Goal: Transaction & Acquisition: Purchase product/service

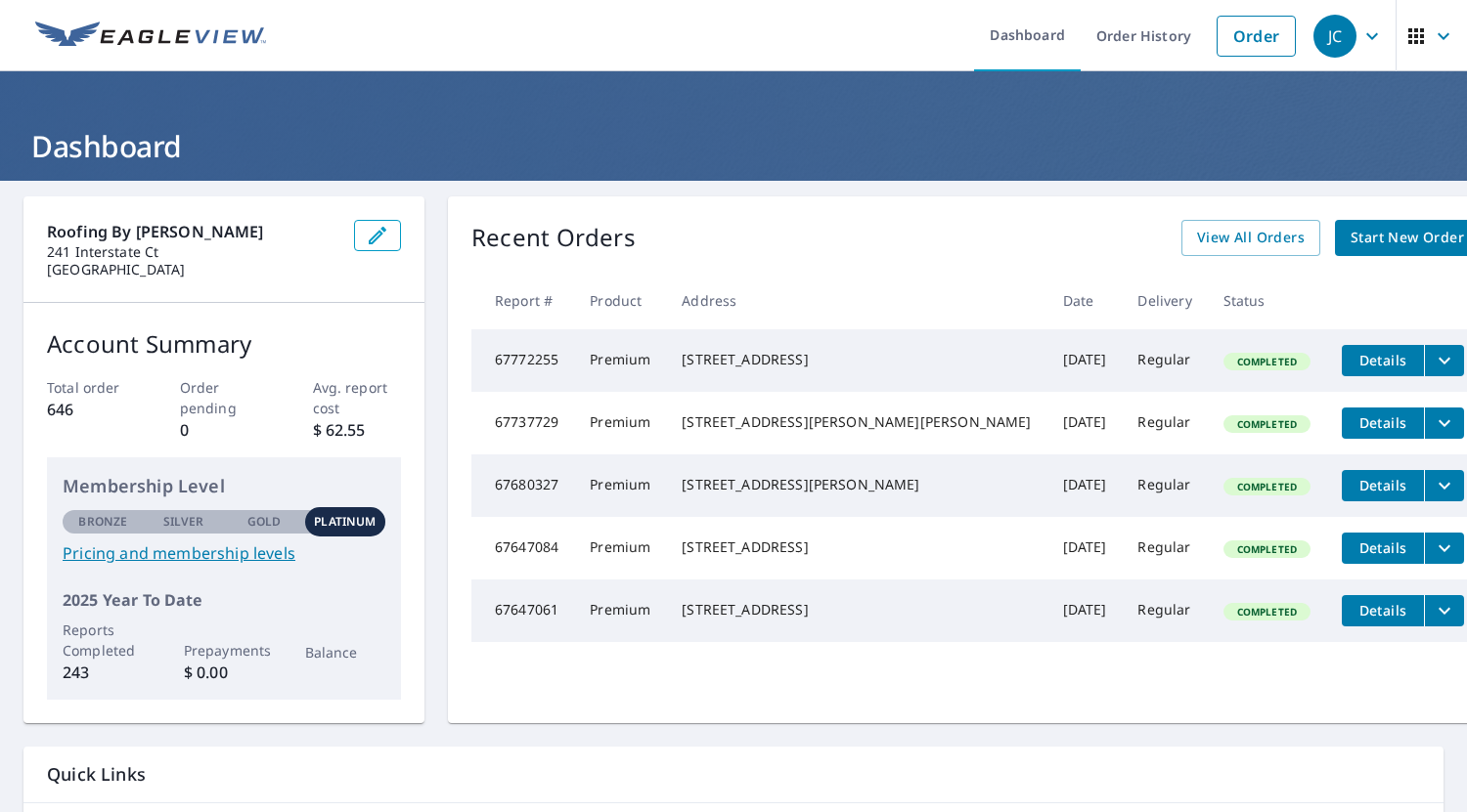
click at [1351, 235] on span "Start New Order" at bounding box center [1407, 237] width 113 height 25
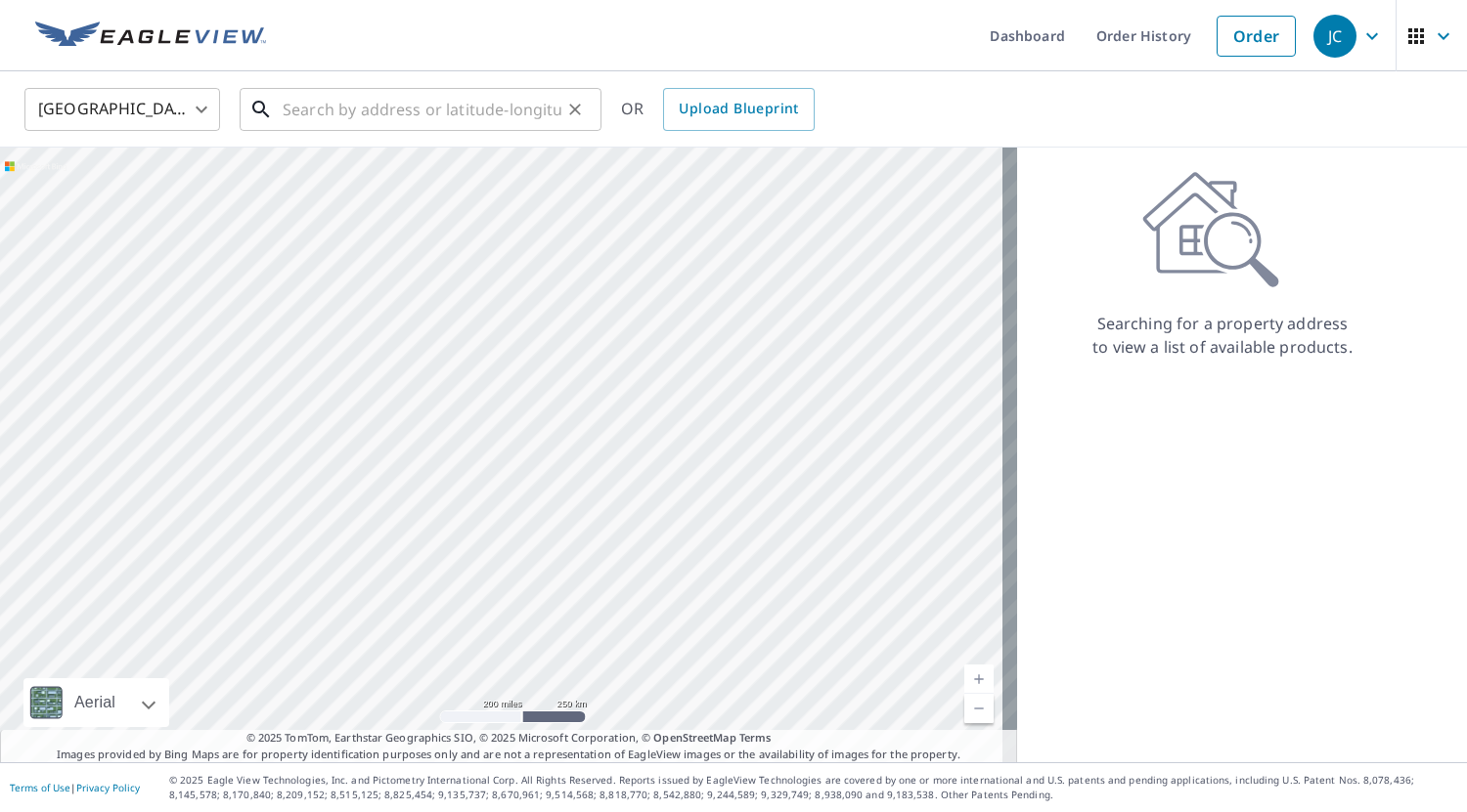
click at [308, 116] on input "text" at bounding box center [422, 109] width 279 height 55
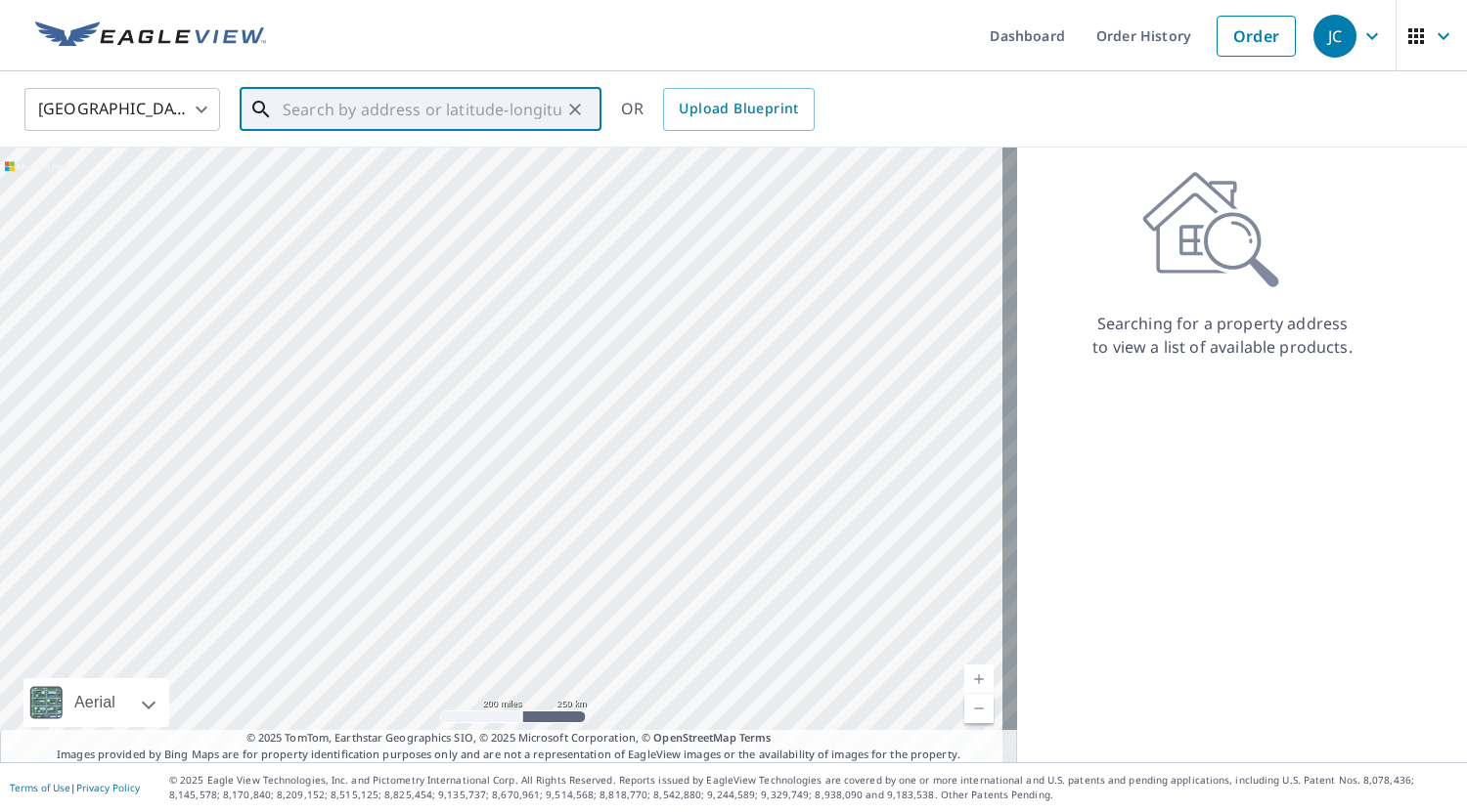
paste input "[STREET_ADDRESS]"
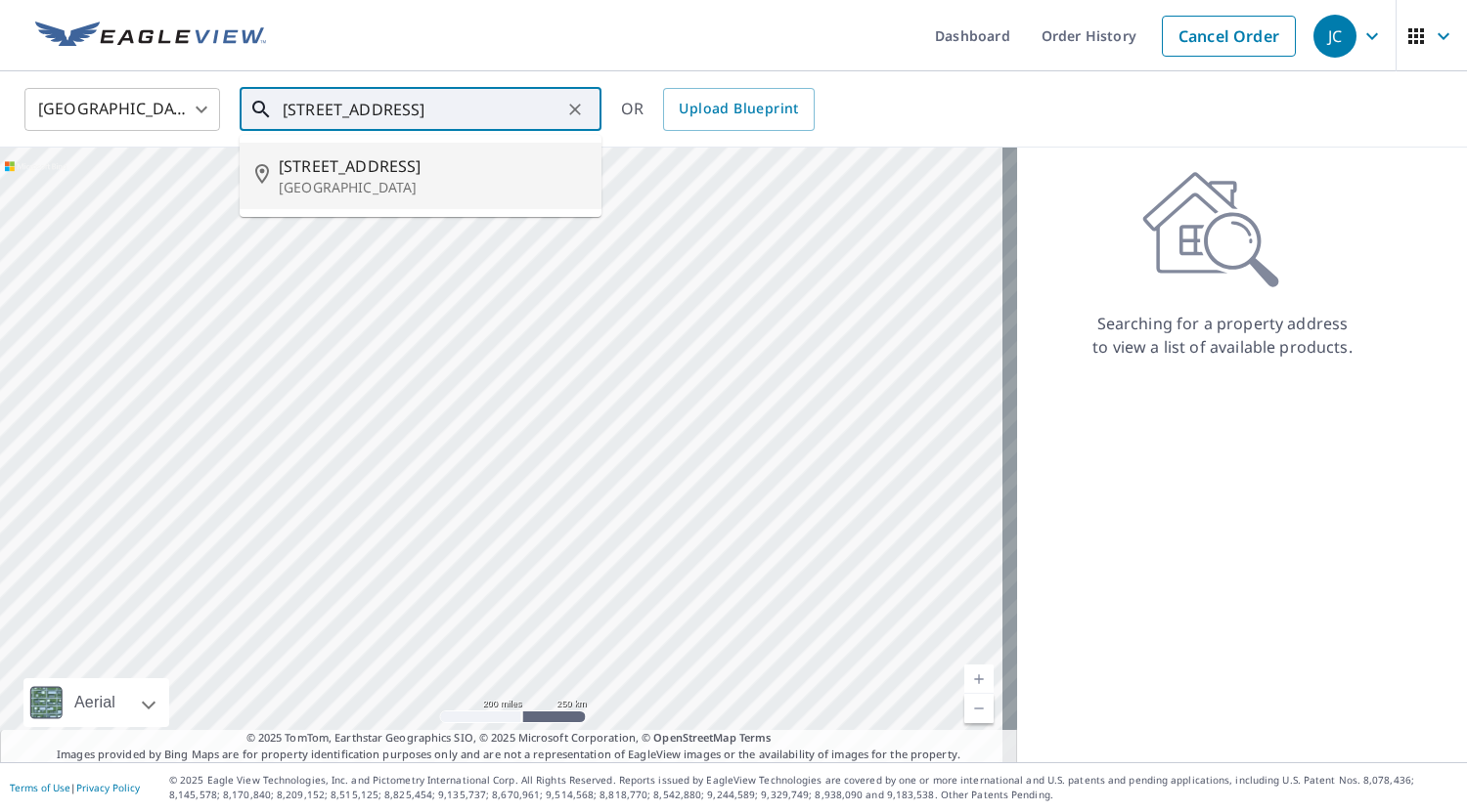
click at [358, 164] on span "[STREET_ADDRESS]" at bounding box center [433, 167] width 308 height 24
type input "[STREET_ADDRESS]"
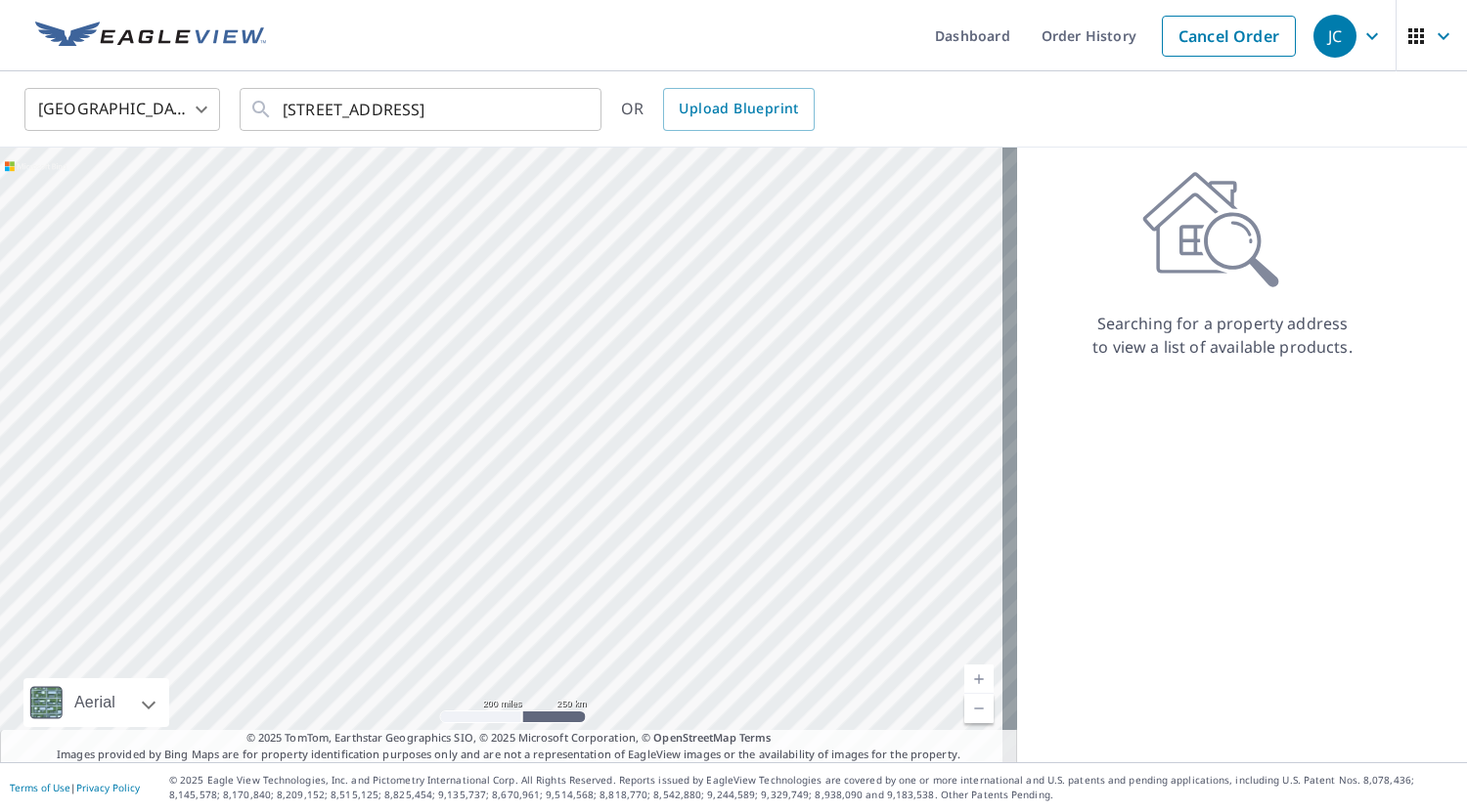
scroll to position [0, 0]
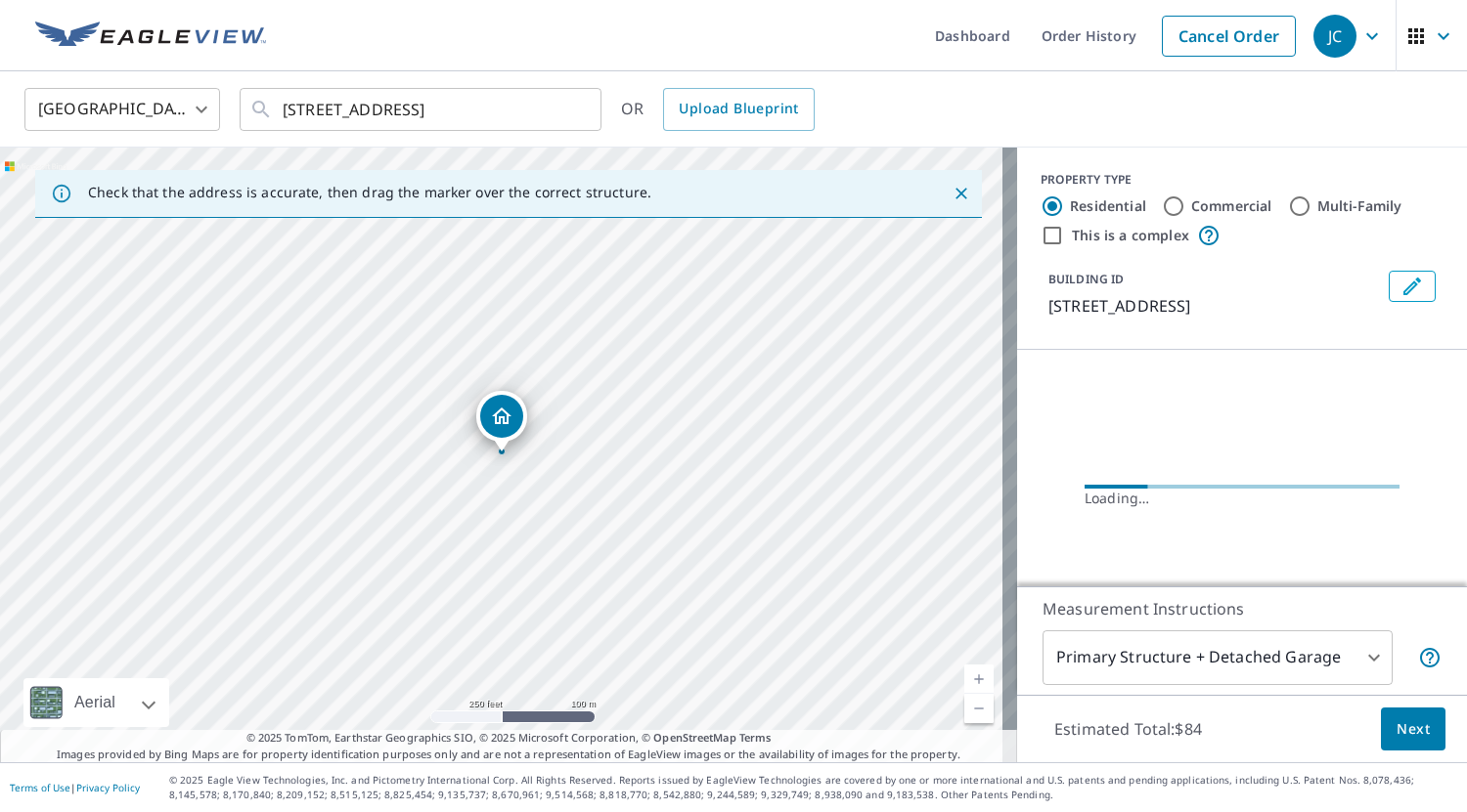
click at [951, 189] on icon "Close" at bounding box center [961, 194] width 20 height 20
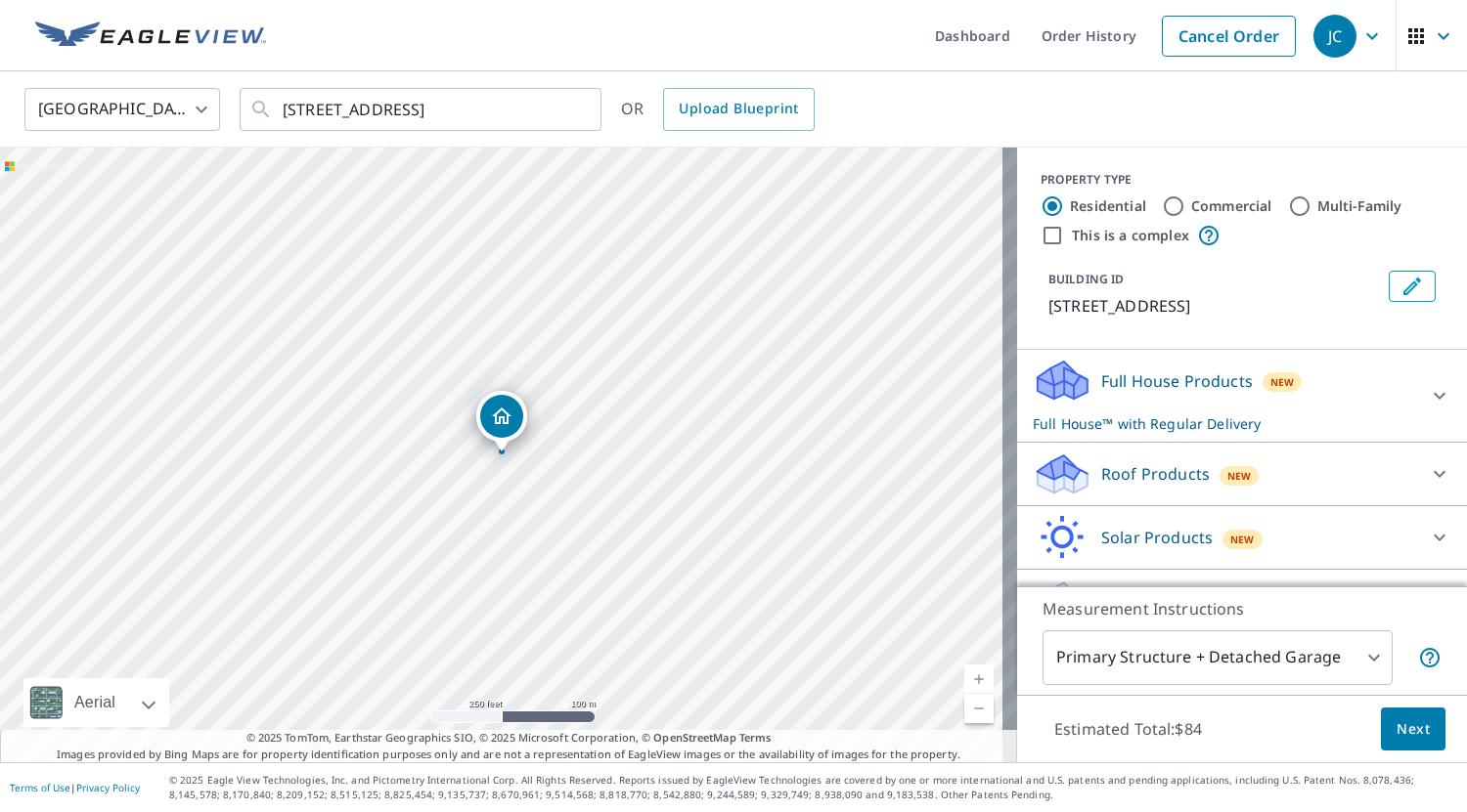
click at [964, 674] on link "Current Level 17, Zoom In" at bounding box center [979, 680] width 30 height 30
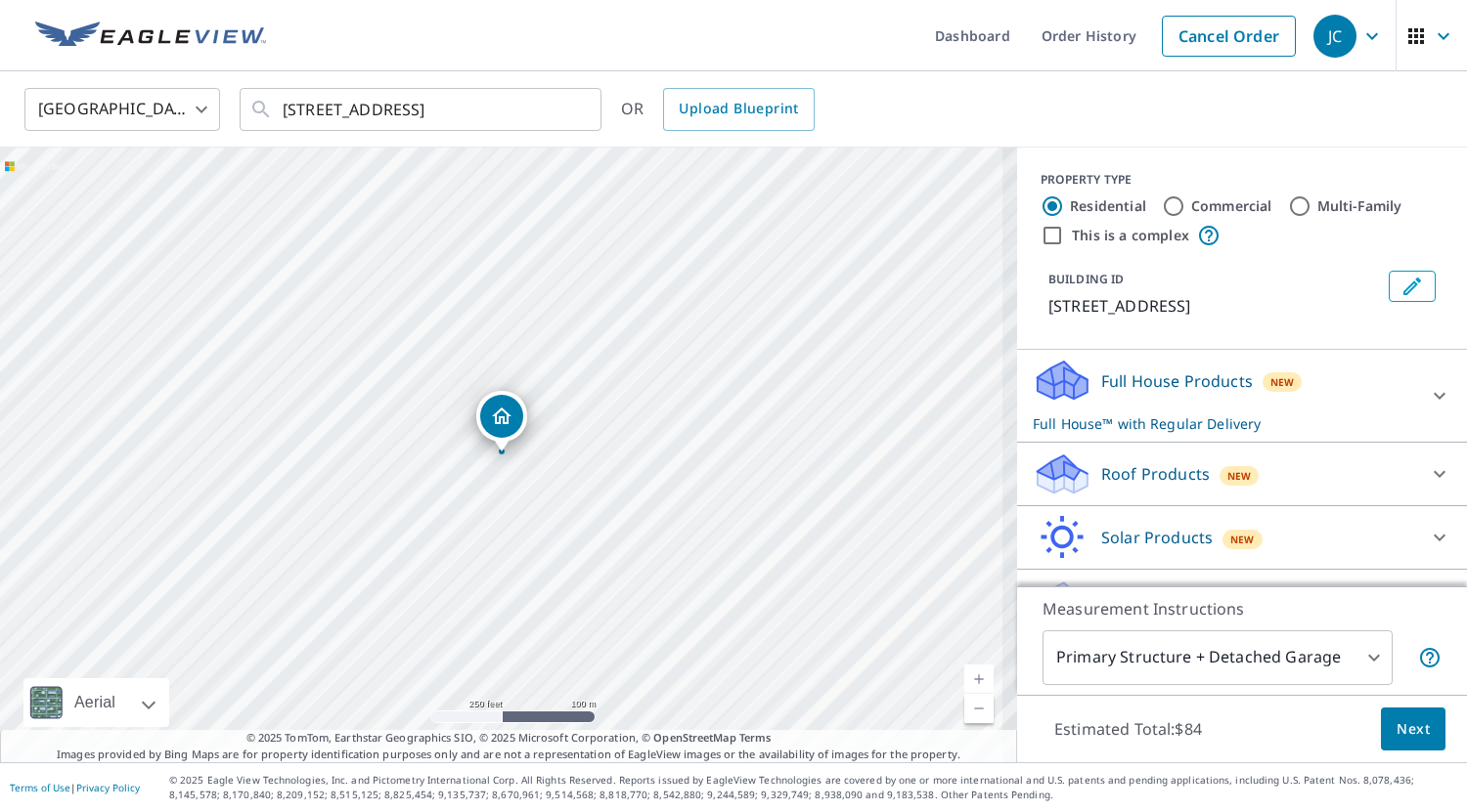
click at [964, 674] on link "Current Level 17, Zoom In" at bounding box center [979, 680] width 30 height 30
click at [964, 674] on link "Current Level 17.796972903530484, Zoom In" at bounding box center [979, 680] width 30 height 30
click at [964, 674] on link "Current Level 18.747754355664117, Zoom In Disabled" at bounding box center [979, 680] width 30 height 30
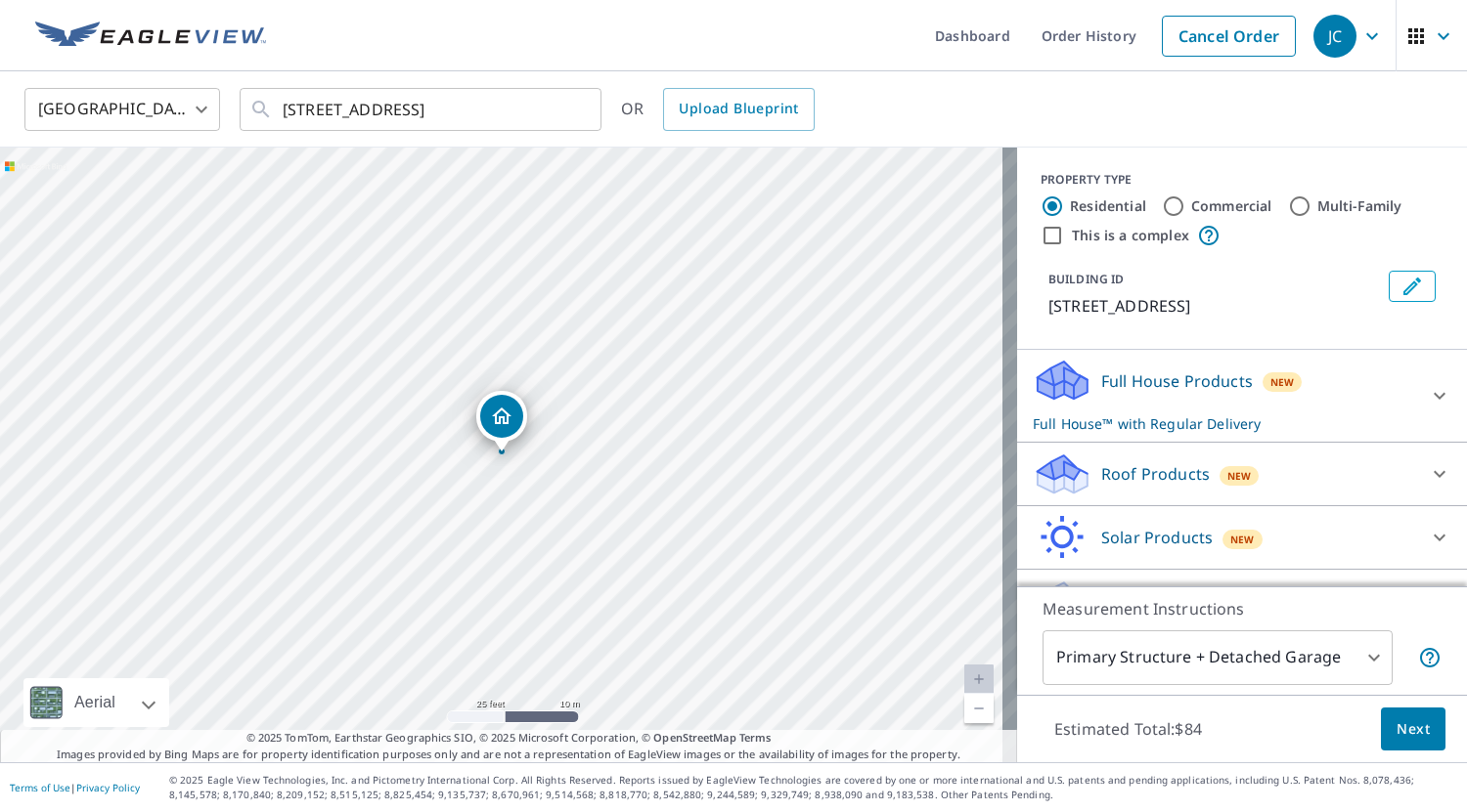
click at [964, 712] on link "Current Level 20, Zoom Out" at bounding box center [979, 709] width 30 height 30
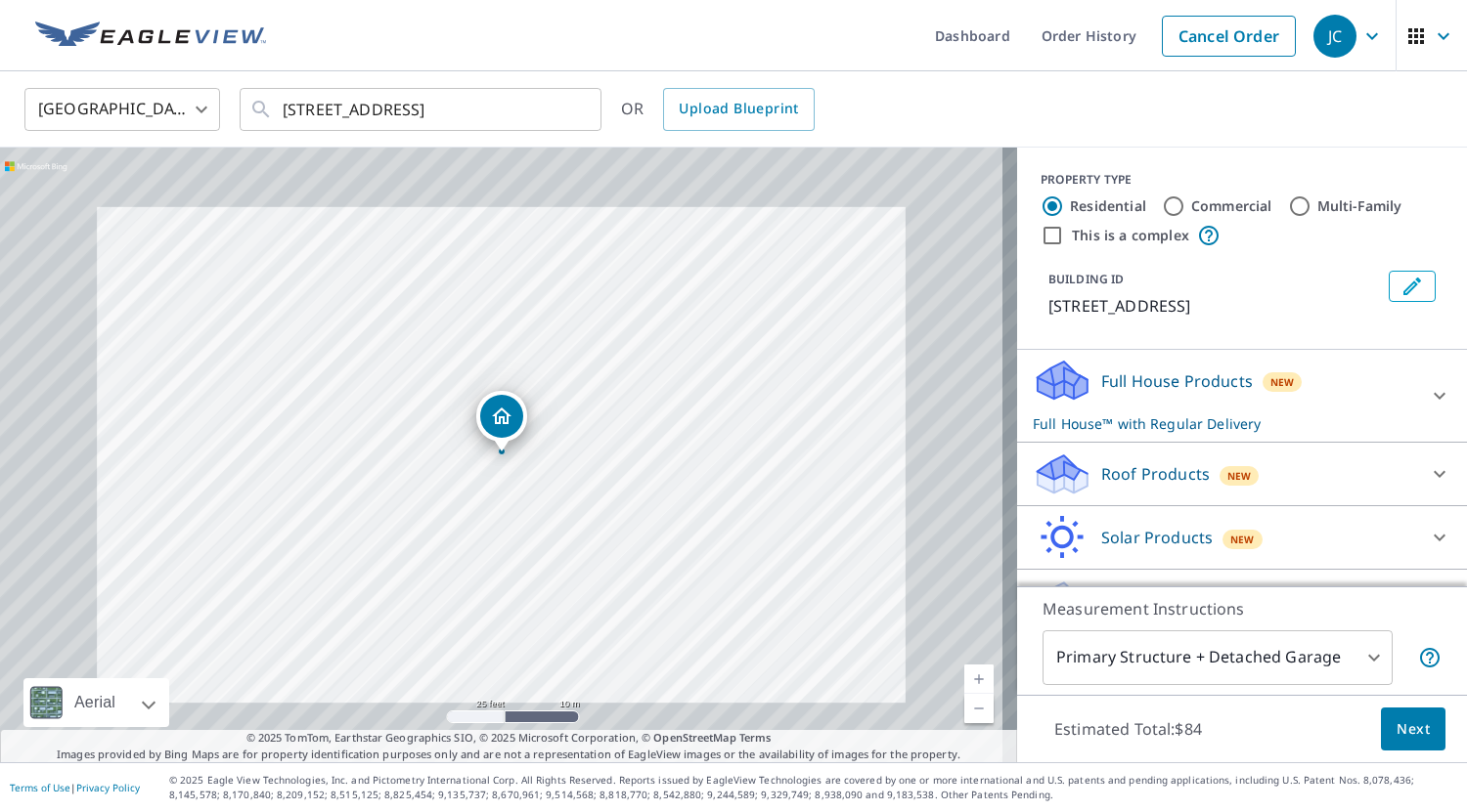
click at [964, 712] on link "Current Level 20, Zoom Out" at bounding box center [979, 709] width 30 height 30
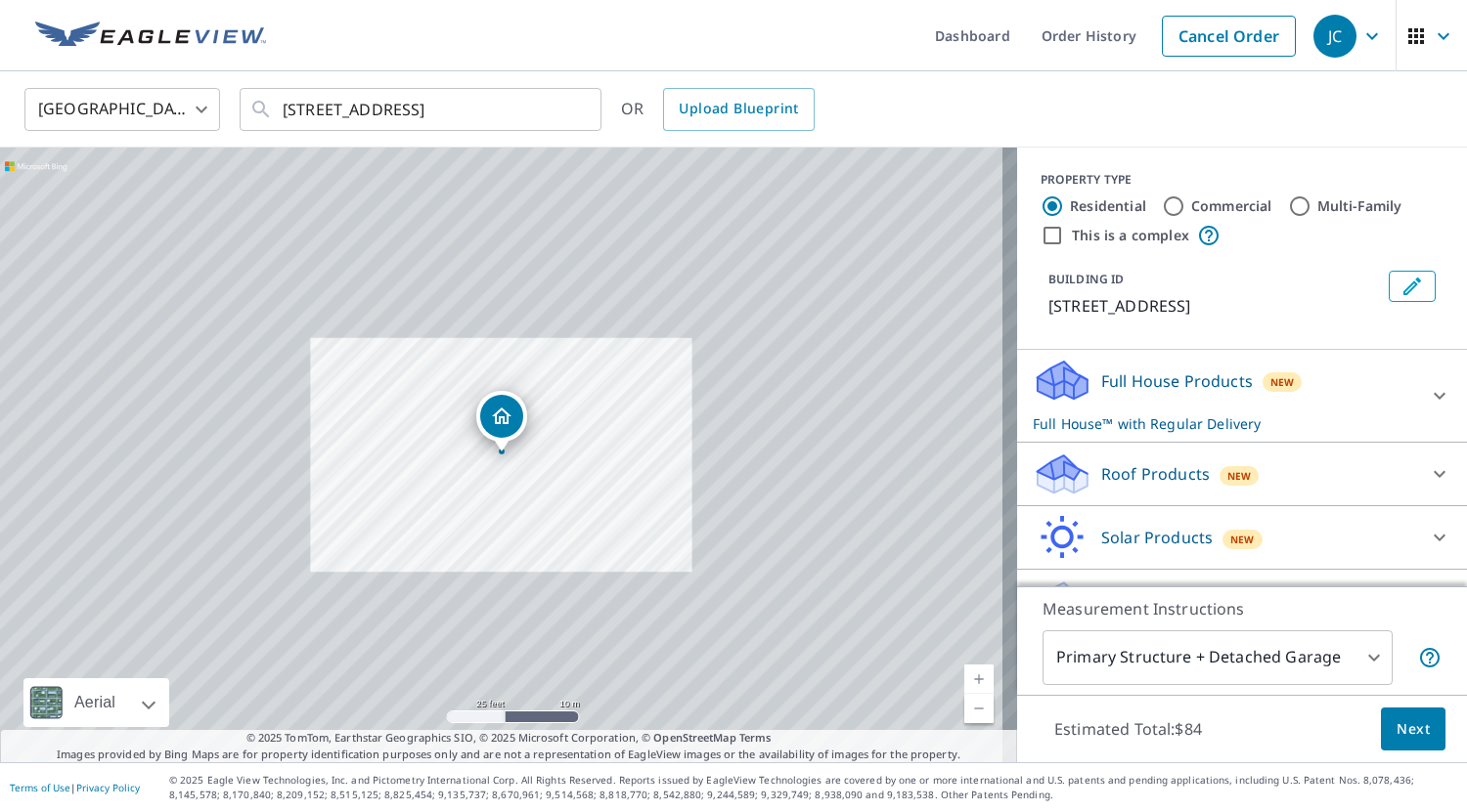
click at [964, 712] on link "Current Level 19.012881291296733, Zoom Out" at bounding box center [979, 709] width 30 height 30
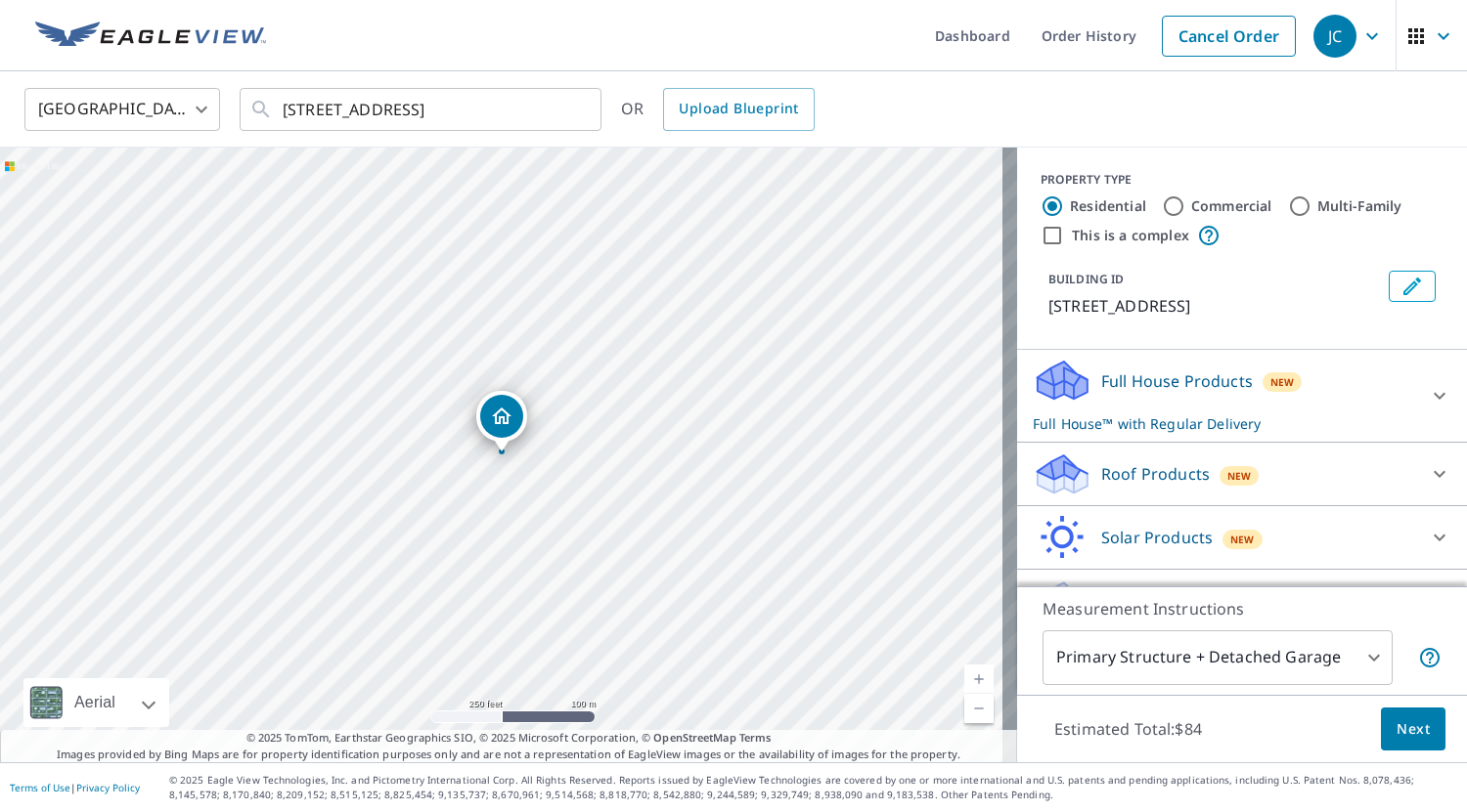
scroll to position [47, 0]
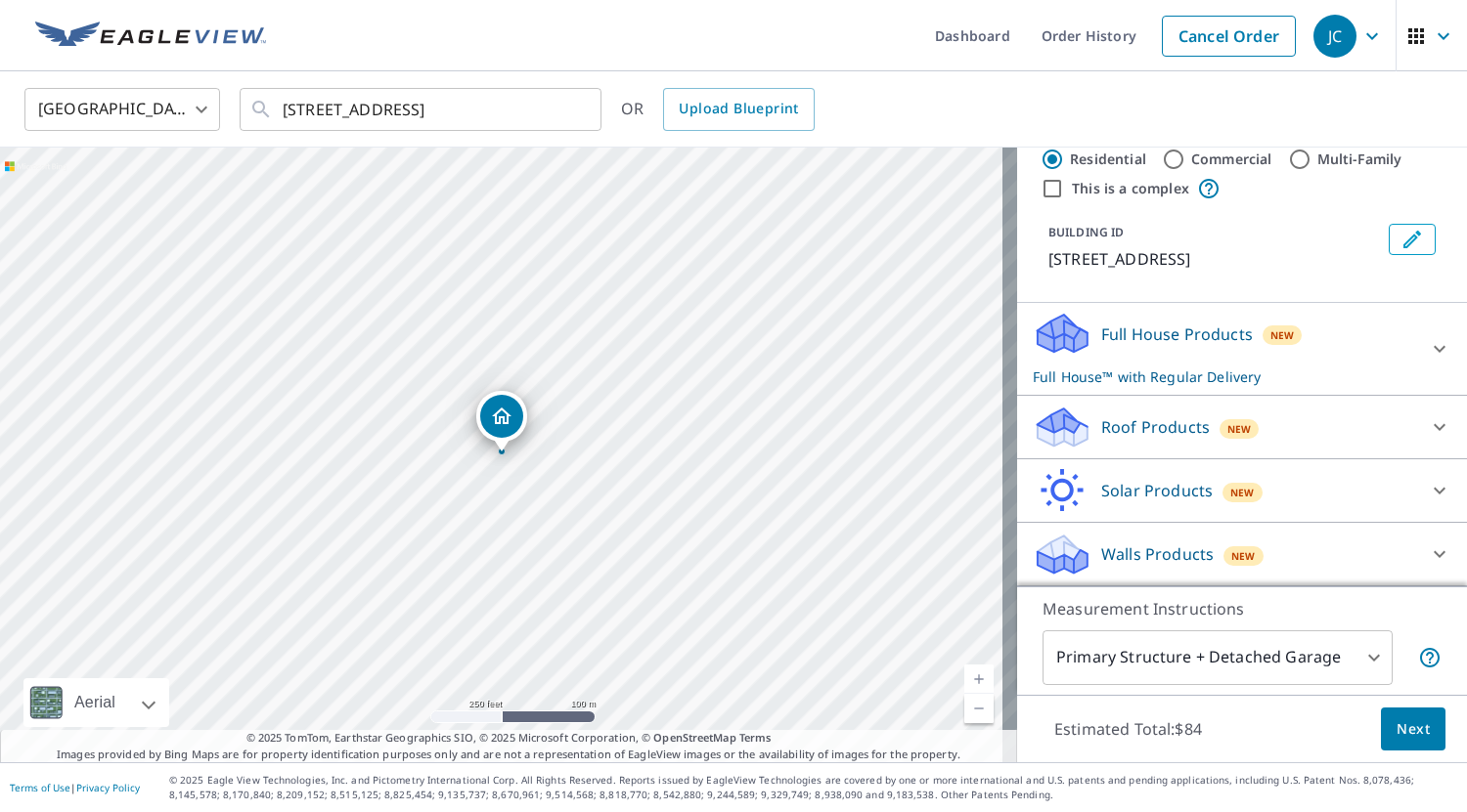
click at [1278, 418] on div "Roof Products New" at bounding box center [1224, 428] width 384 height 46
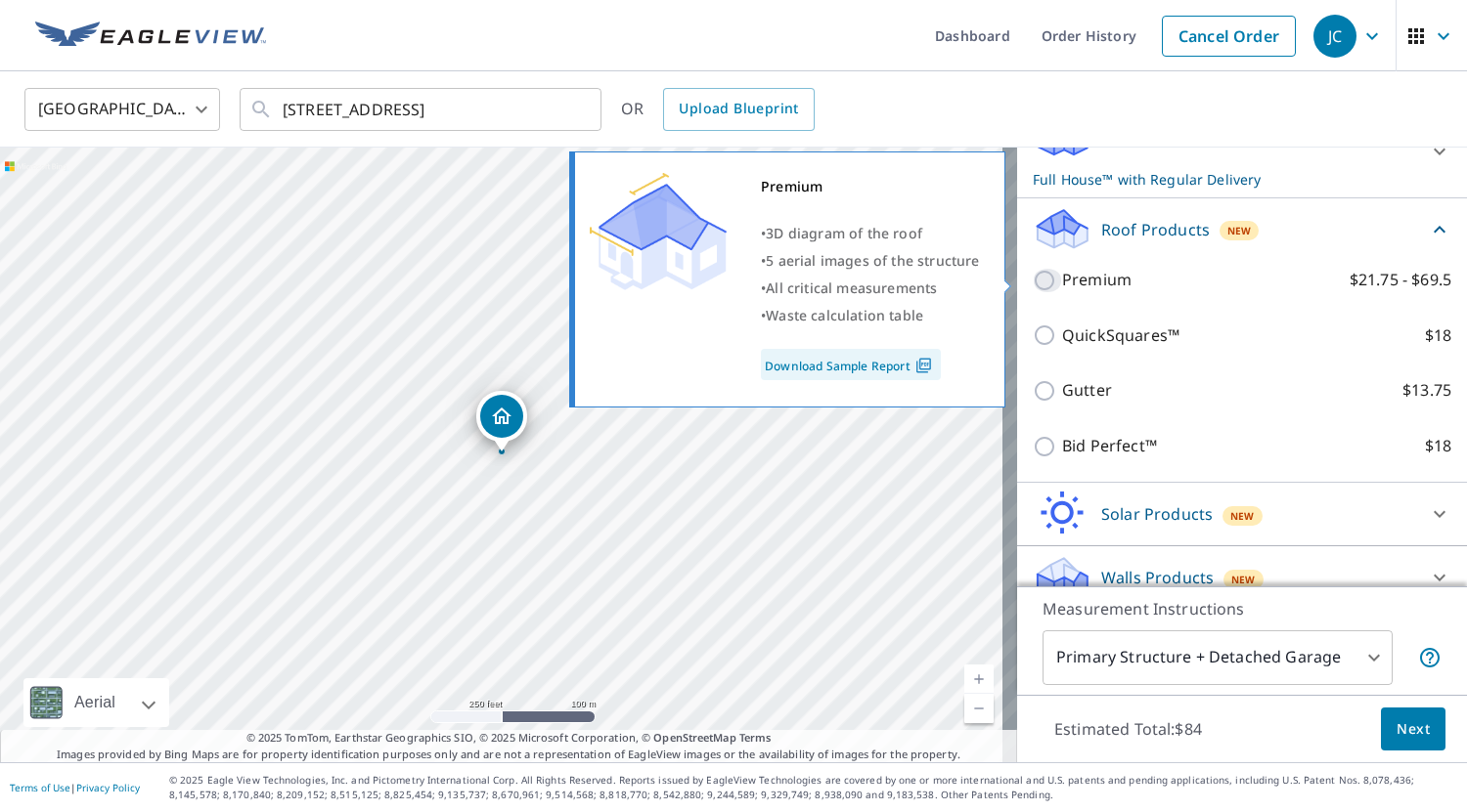
click at [1033, 282] on input "Premium $21.75 - $69.5" at bounding box center [1048, 281] width 30 height 24
checkbox input "true"
checkbox input "false"
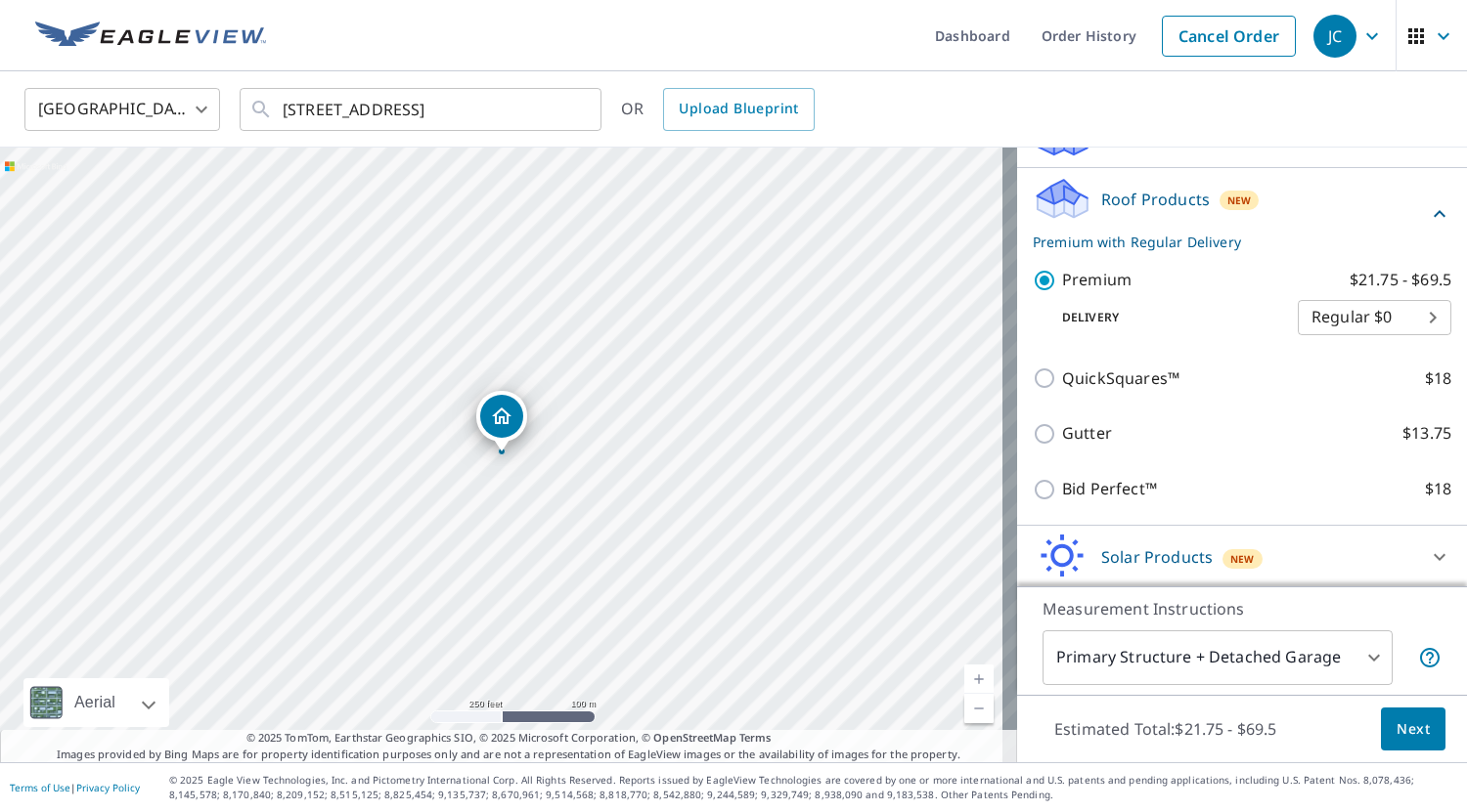
click at [1408, 735] on span "Next" at bounding box center [1414, 729] width 34 height 25
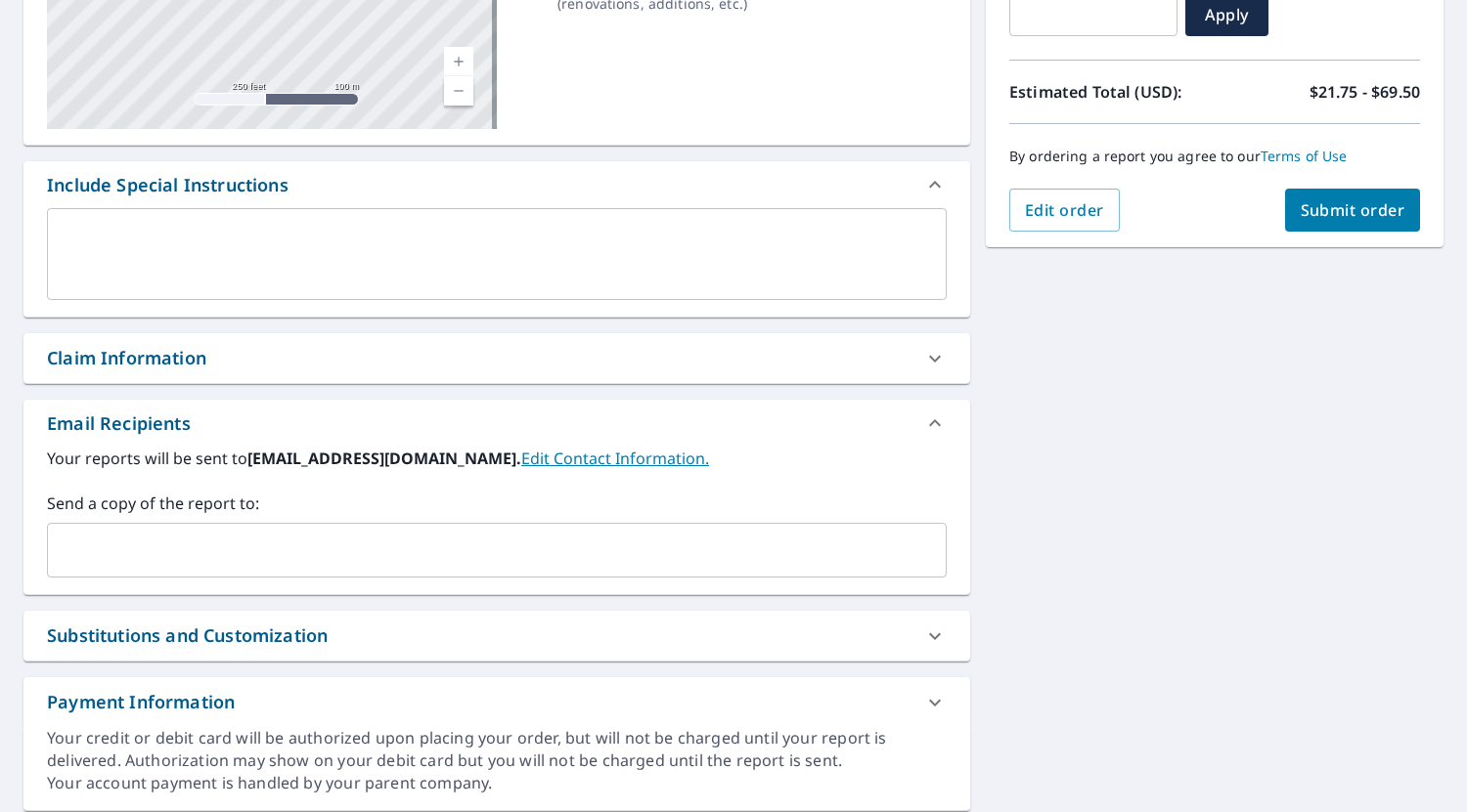
scroll to position [401, 0]
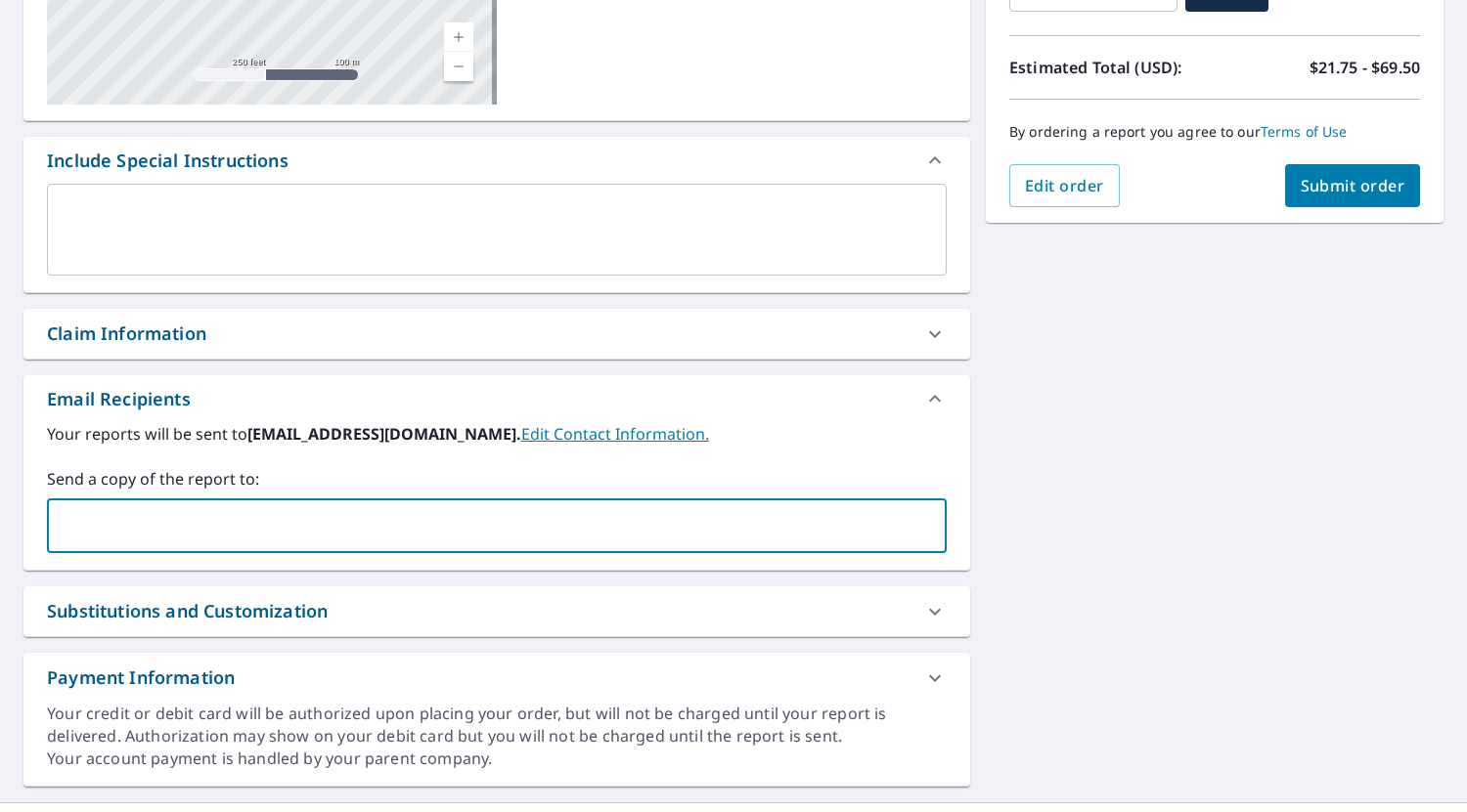
click at [273, 533] on input "text" at bounding box center [482, 526] width 853 height 37
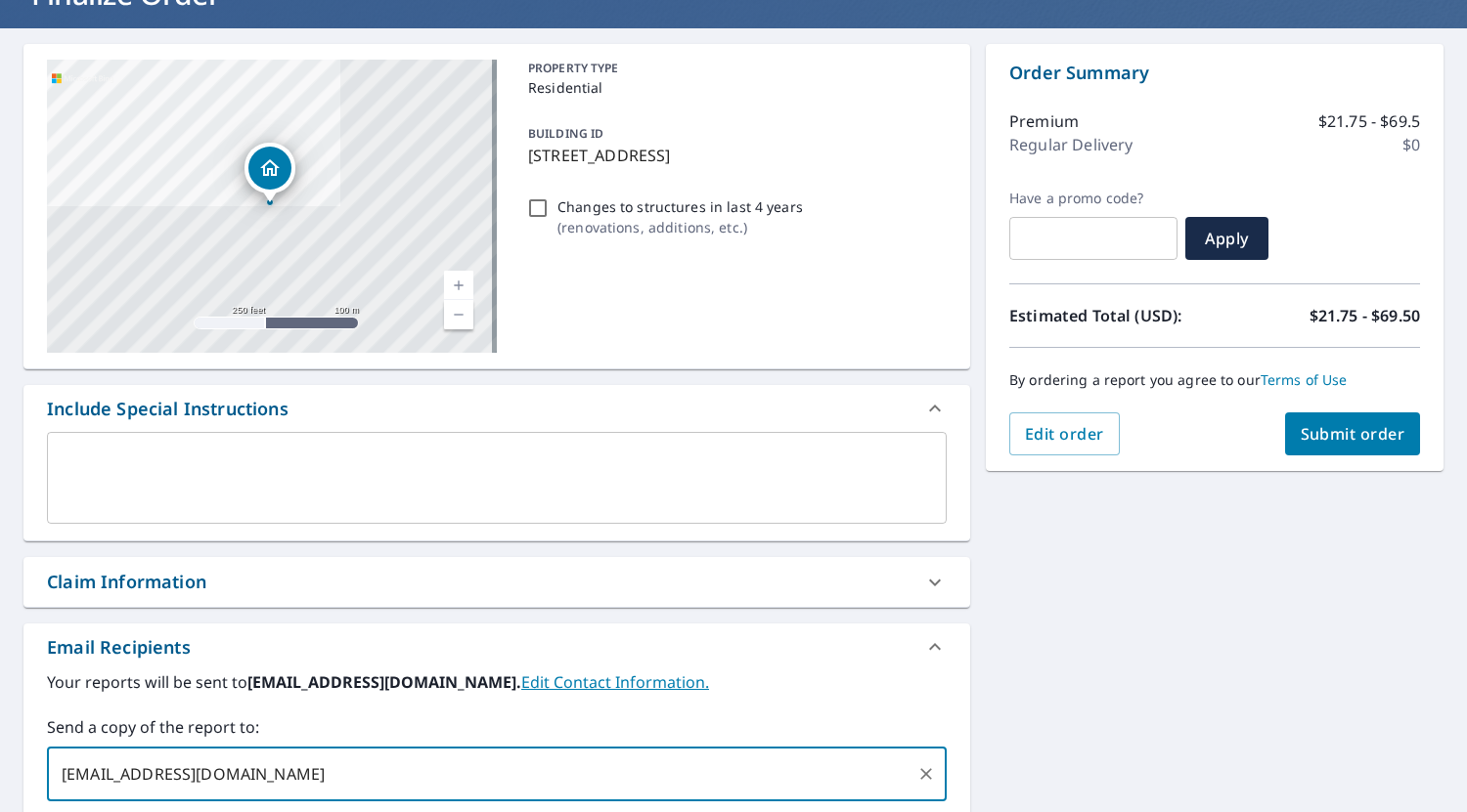
scroll to position [152, 0]
type input "[EMAIL_ADDRESS][DOMAIN_NAME]"
click at [1366, 444] on span "Submit order" at bounding box center [1354, 436] width 105 height 22
